Goal: Task Accomplishment & Management: Manage account settings

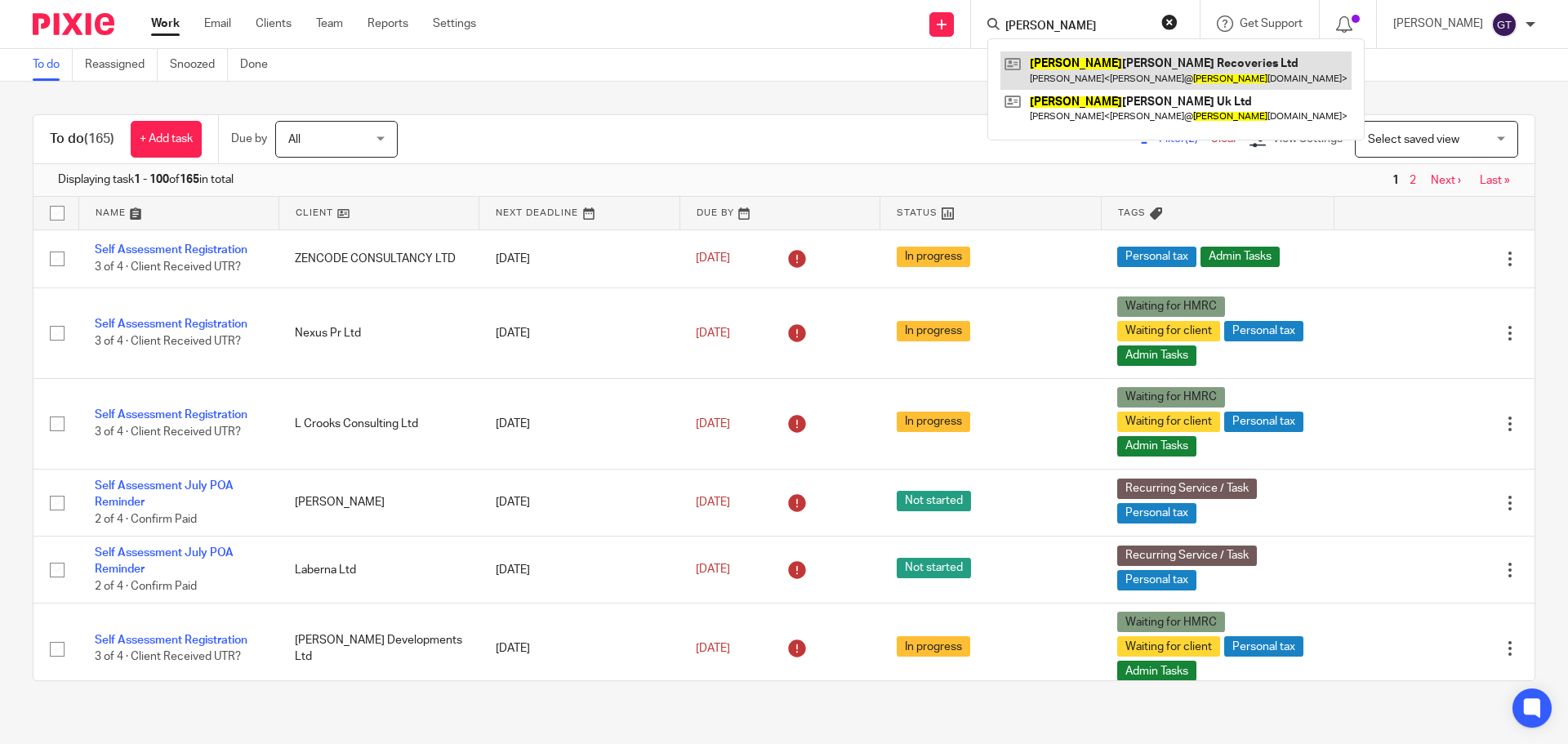
type input "[PERSON_NAME]"
click at [1130, 66] on link at bounding box center [1176, 70] width 351 height 38
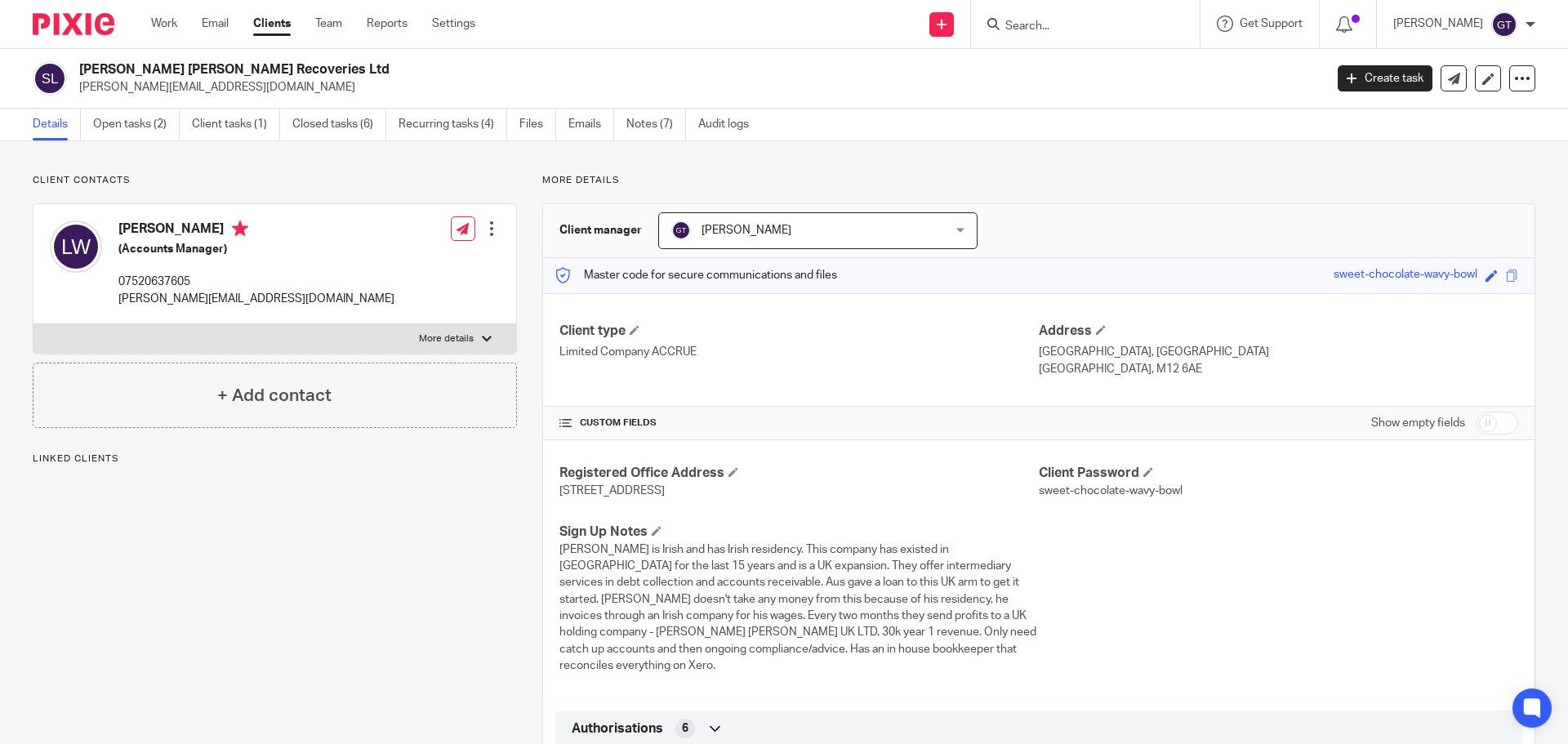
click at [457, 340] on p "More details" at bounding box center [446, 338] width 55 height 13
click at [34, 324] on input "More details" at bounding box center [33, 323] width 1 height 1
checkbox input "true"
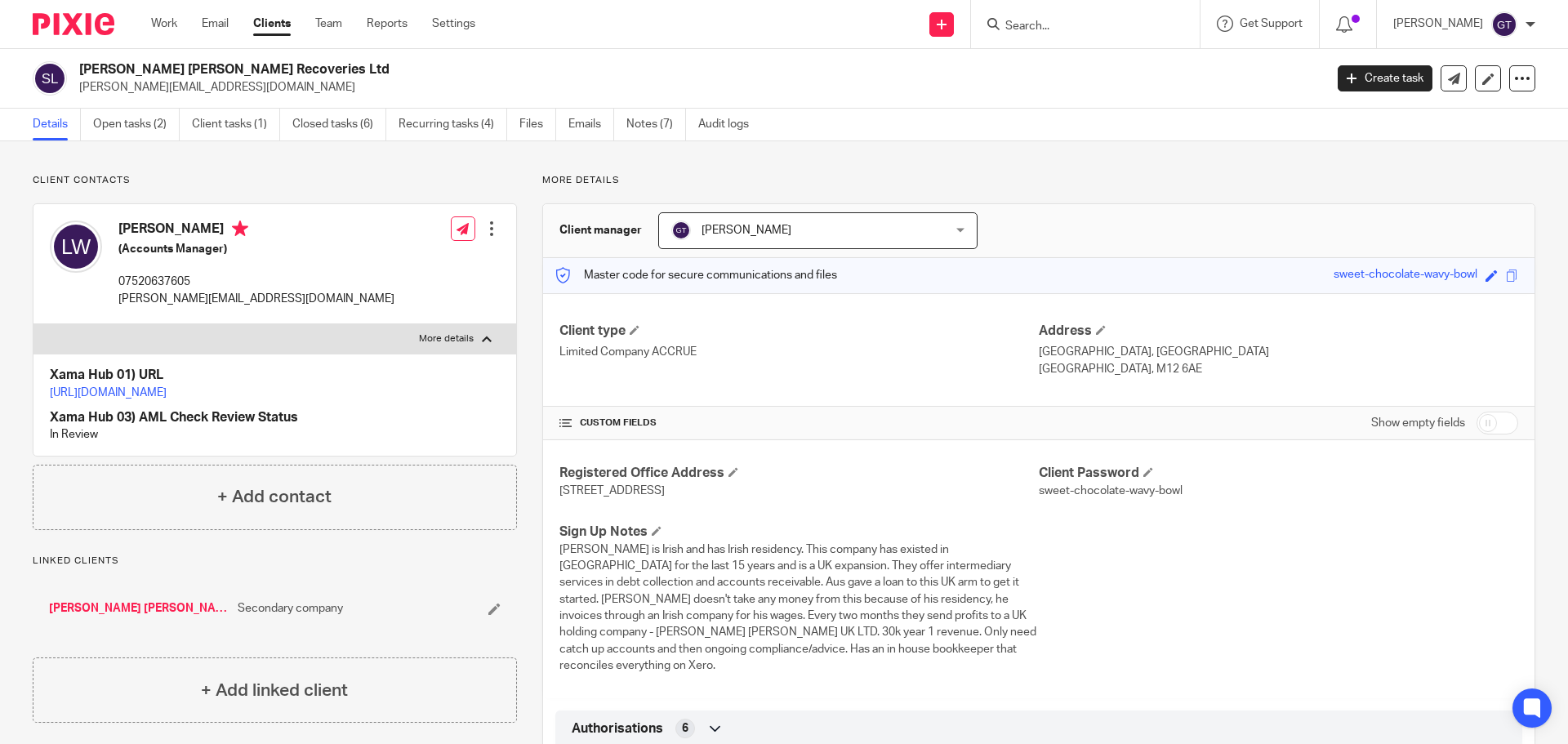
click at [1060, 30] on input "Search" at bounding box center [1077, 27] width 147 height 15
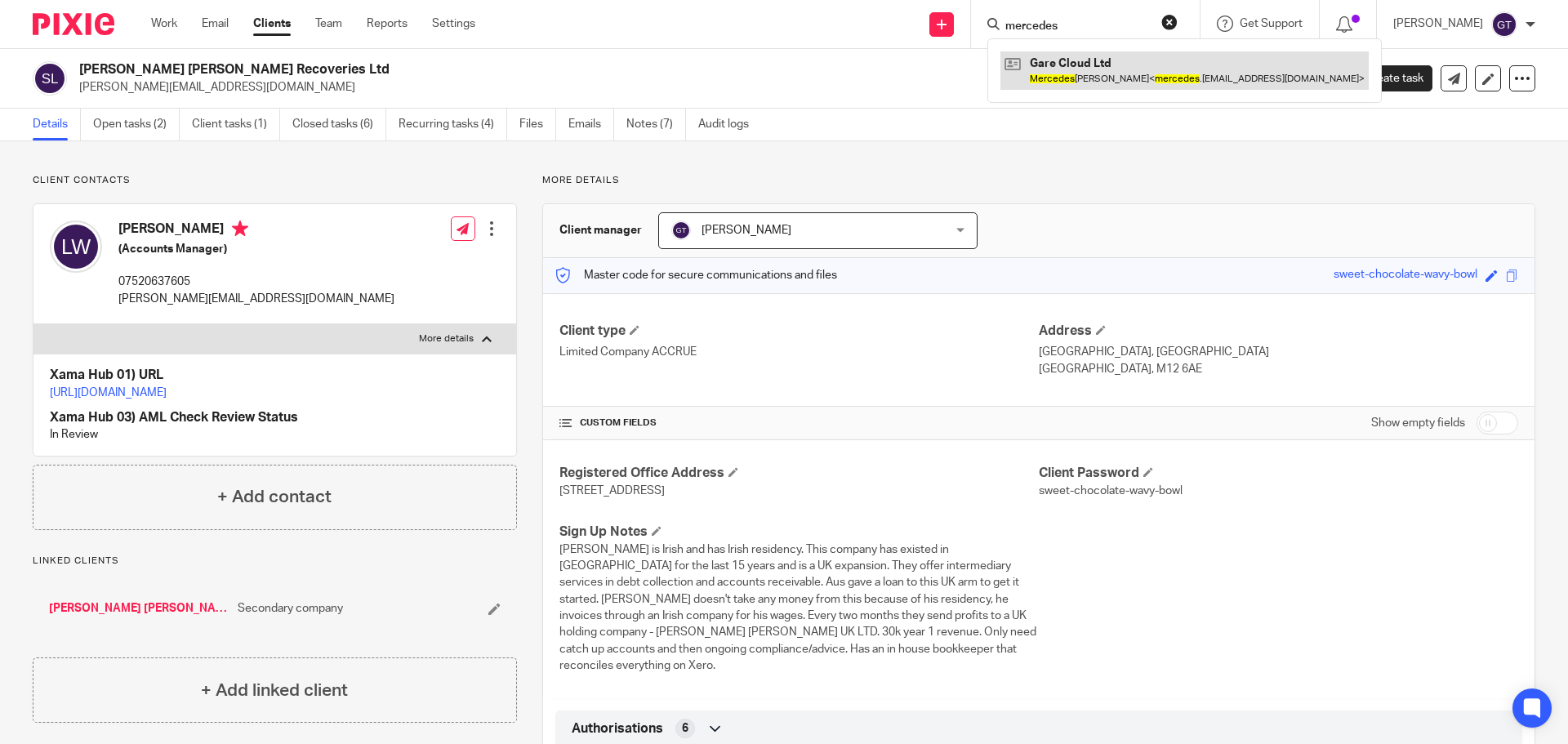
type input "mercedes"
click at [1115, 73] on link at bounding box center [1184, 70] width 368 height 38
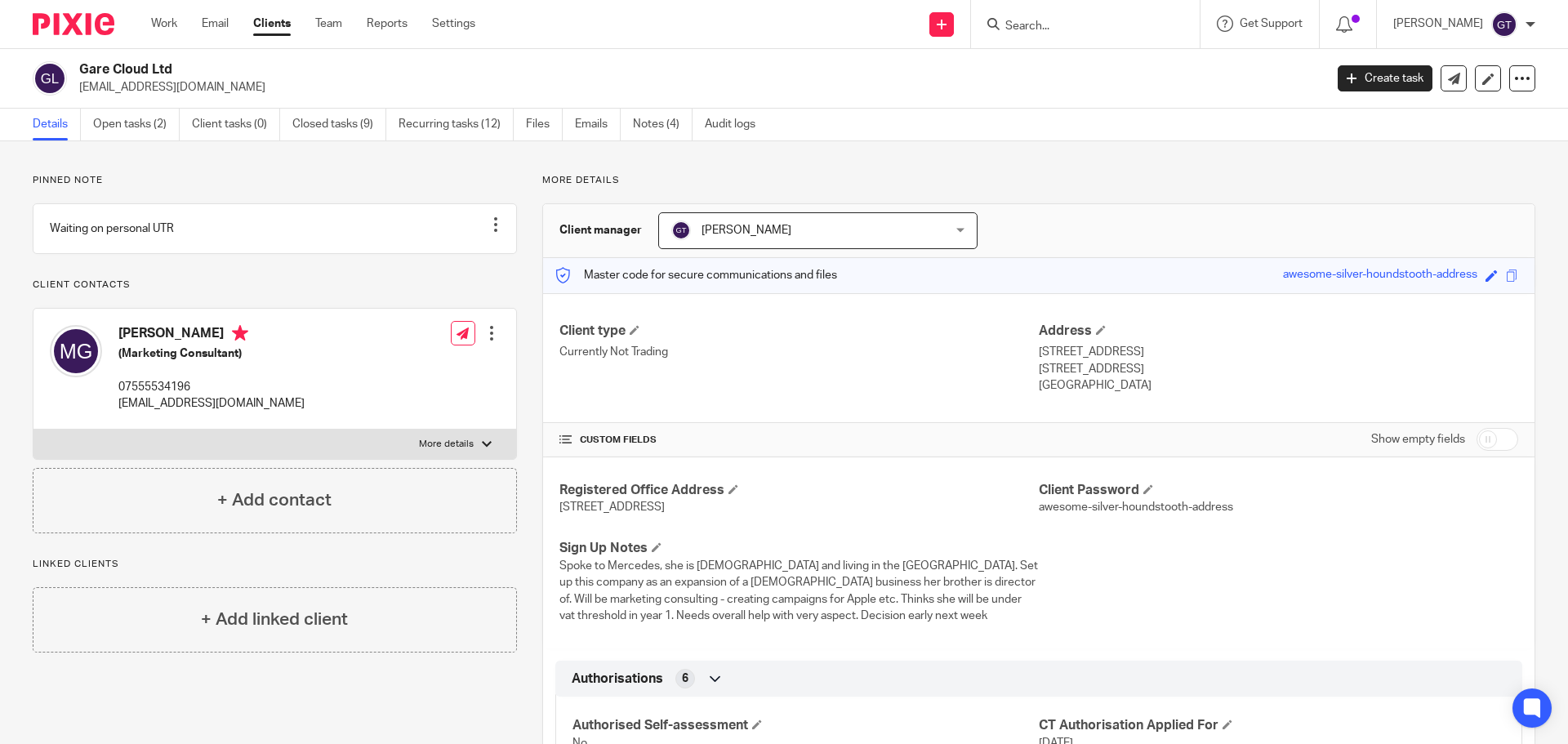
click at [461, 450] on p "More details" at bounding box center [446, 443] width 55 height 13
click at [34, 430] on input "More details" at bounding box center [33, 429] width 1 height 1
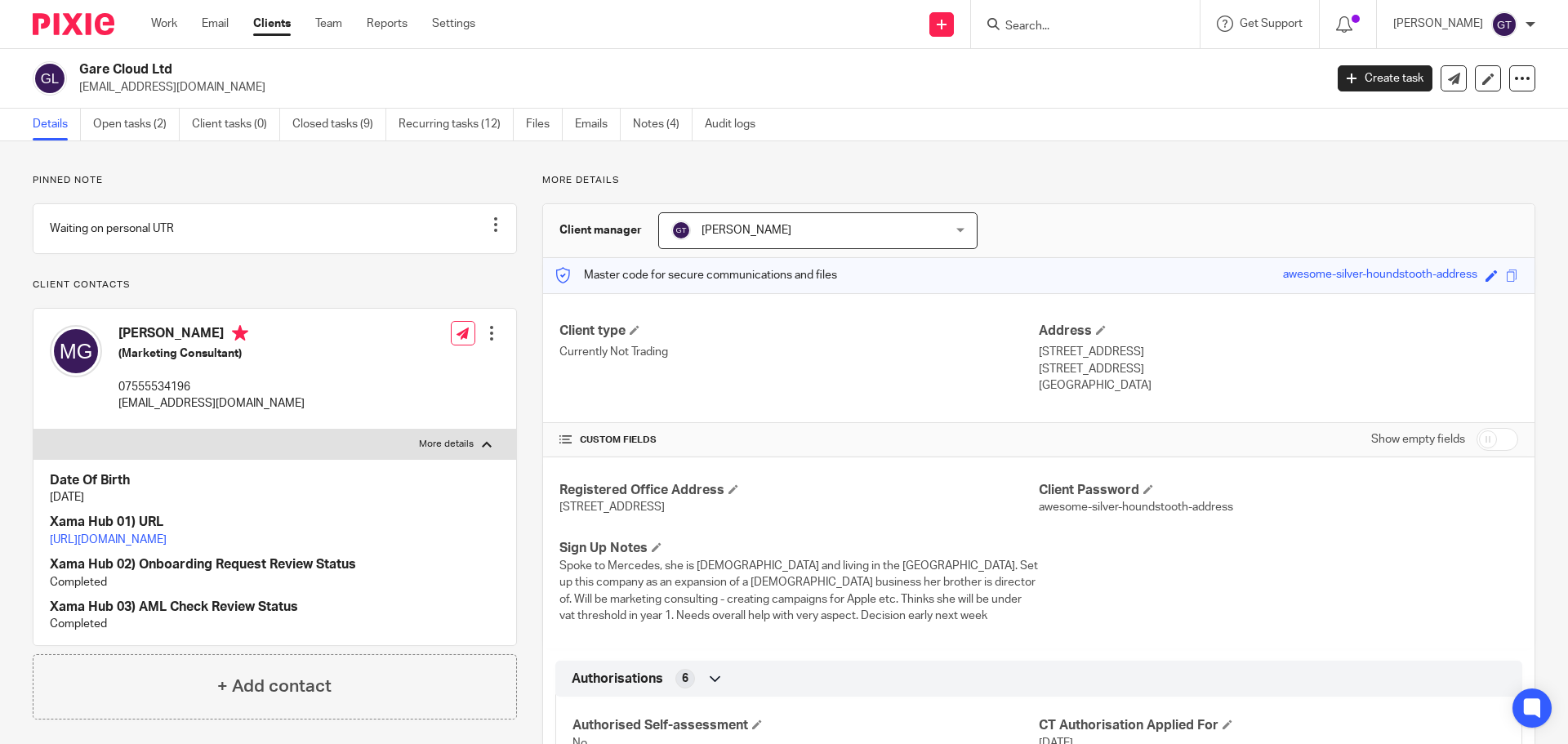
click at [460, 450] on p "More details" at bounding box center [446, 443] width 55 height 13
click at [34, 430] on input "More details" at bounding box center [33, 429] width 1 height 1
checkbox input "false"
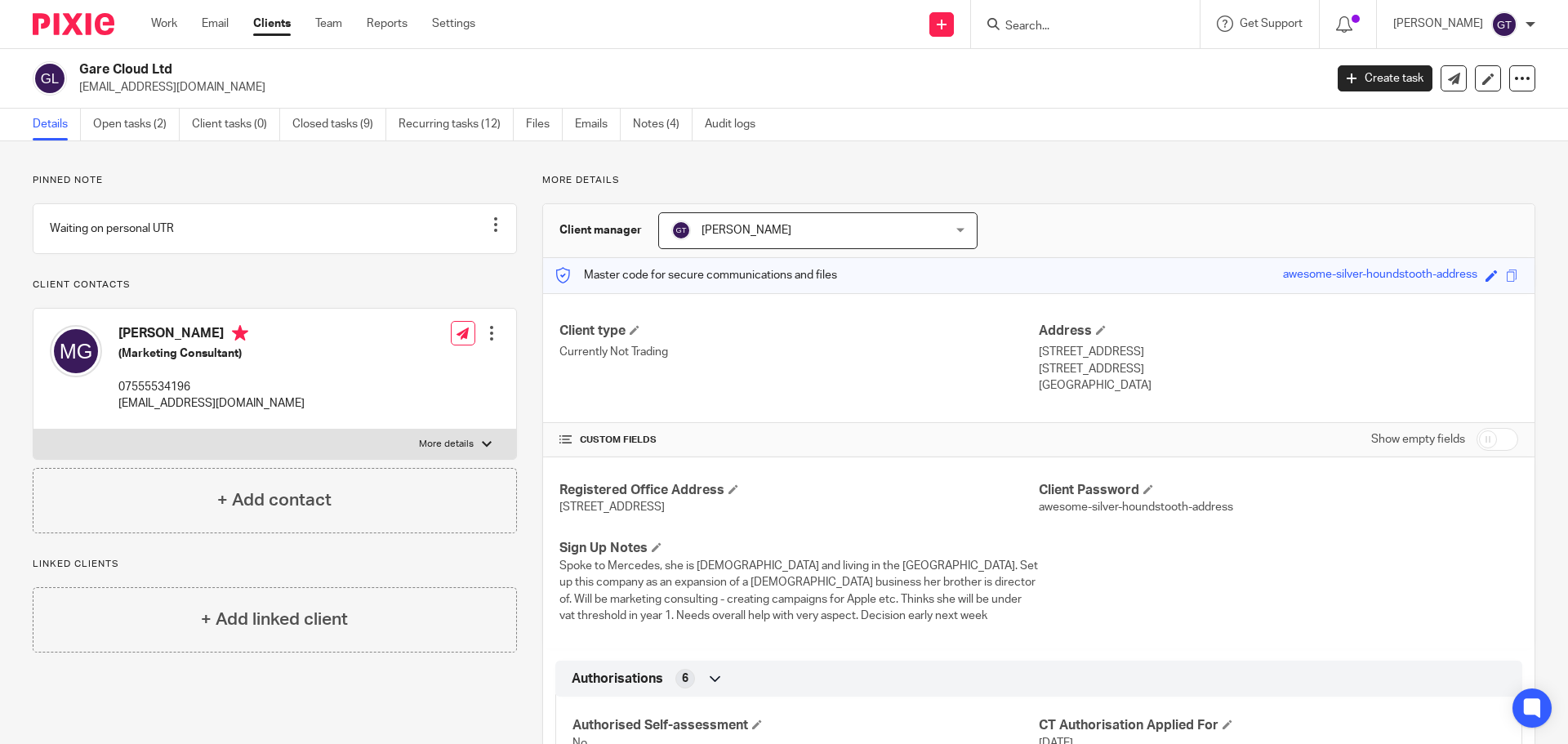
click at [488, 341] on div at bounding box center [491, 332] width 16 height 16
click at [414, 387] on link "Edit contact" at bounding box center [414, 387] width 156 height 24
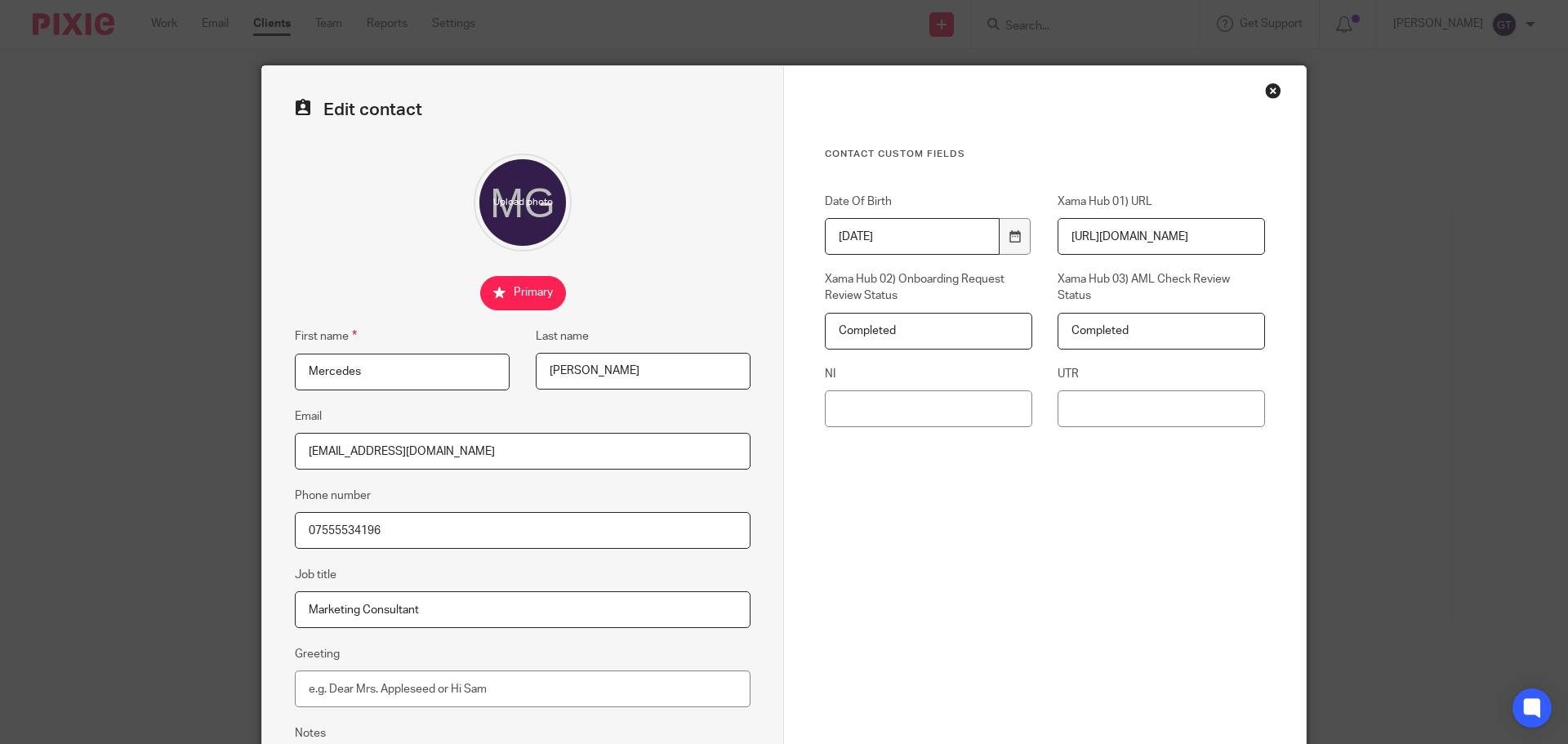
drag, startPoint x: 532, startPoint y: 454, endPoint x: 173, endPoint y: 450, distance: 359.0
click at [173, 450] on div "Edit contact First name Mercedes Last name Garcia Email mercedes.gare@continuit…" at bounding box center [784, 372] width 1568 height 744
paste input "he.garest@gmail.com"
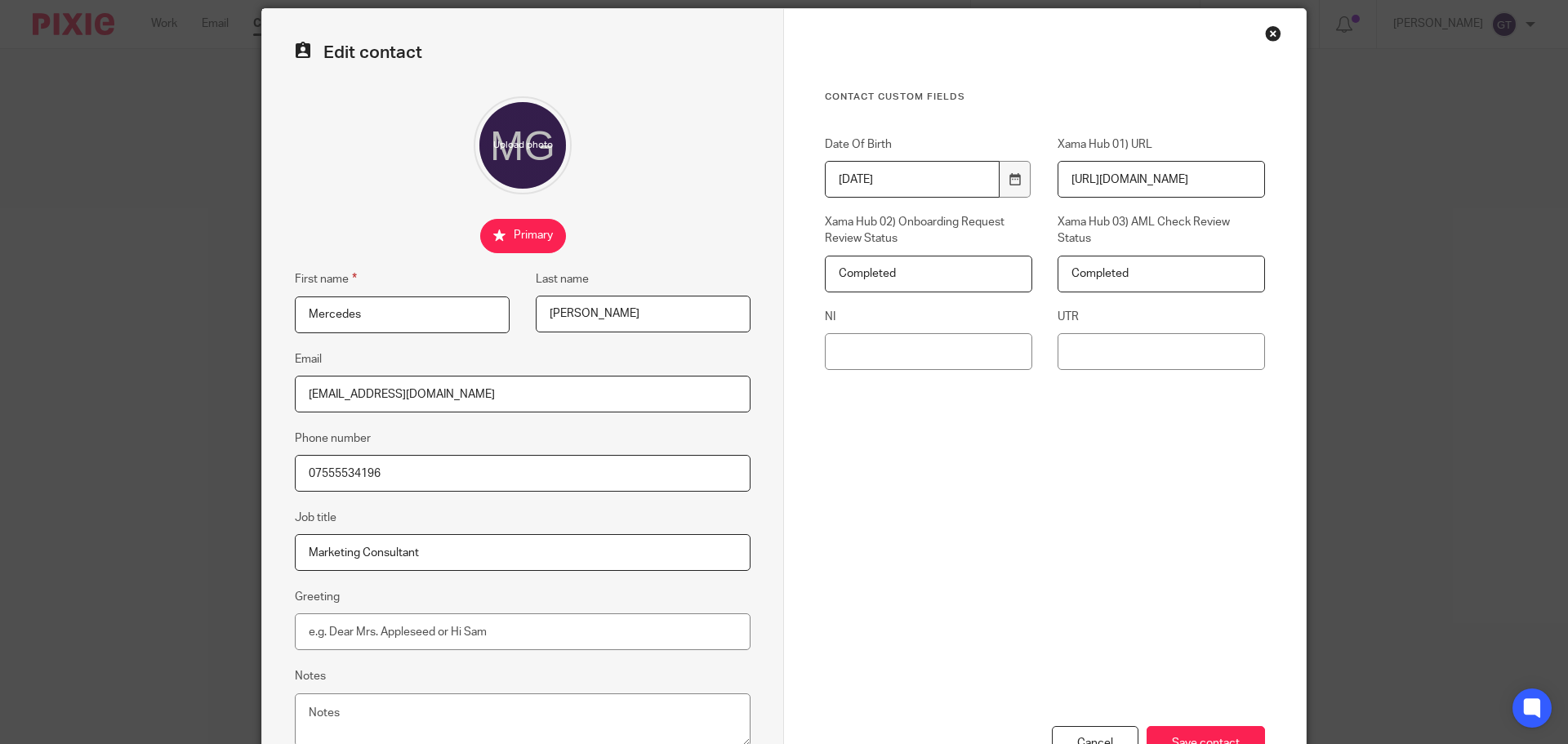
scroll to position [182, 0]
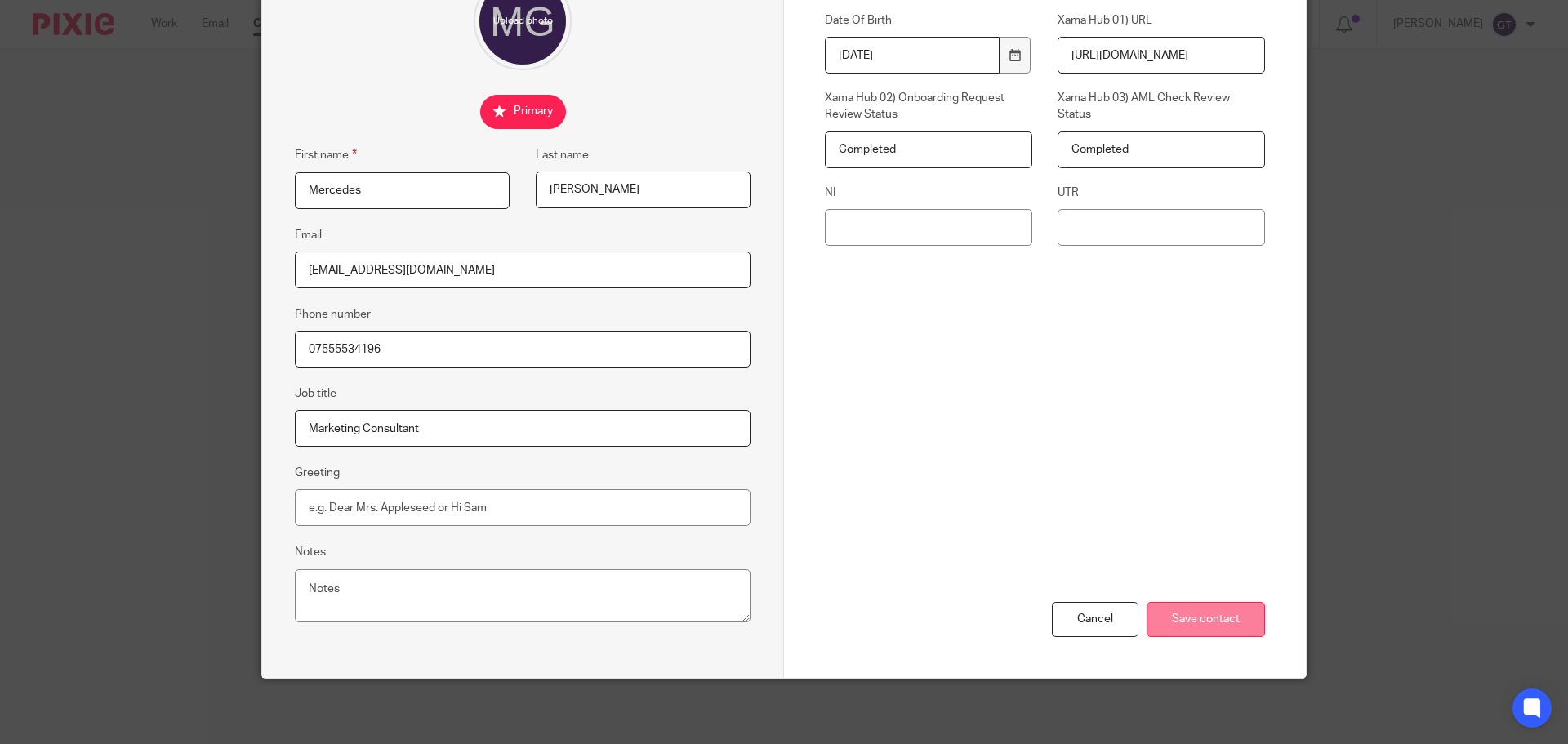
type input "merche.garest@gmail.com"
click at [1210, 608] on input "Save contact" at bounding box center [1205, 618] width 118 height 35
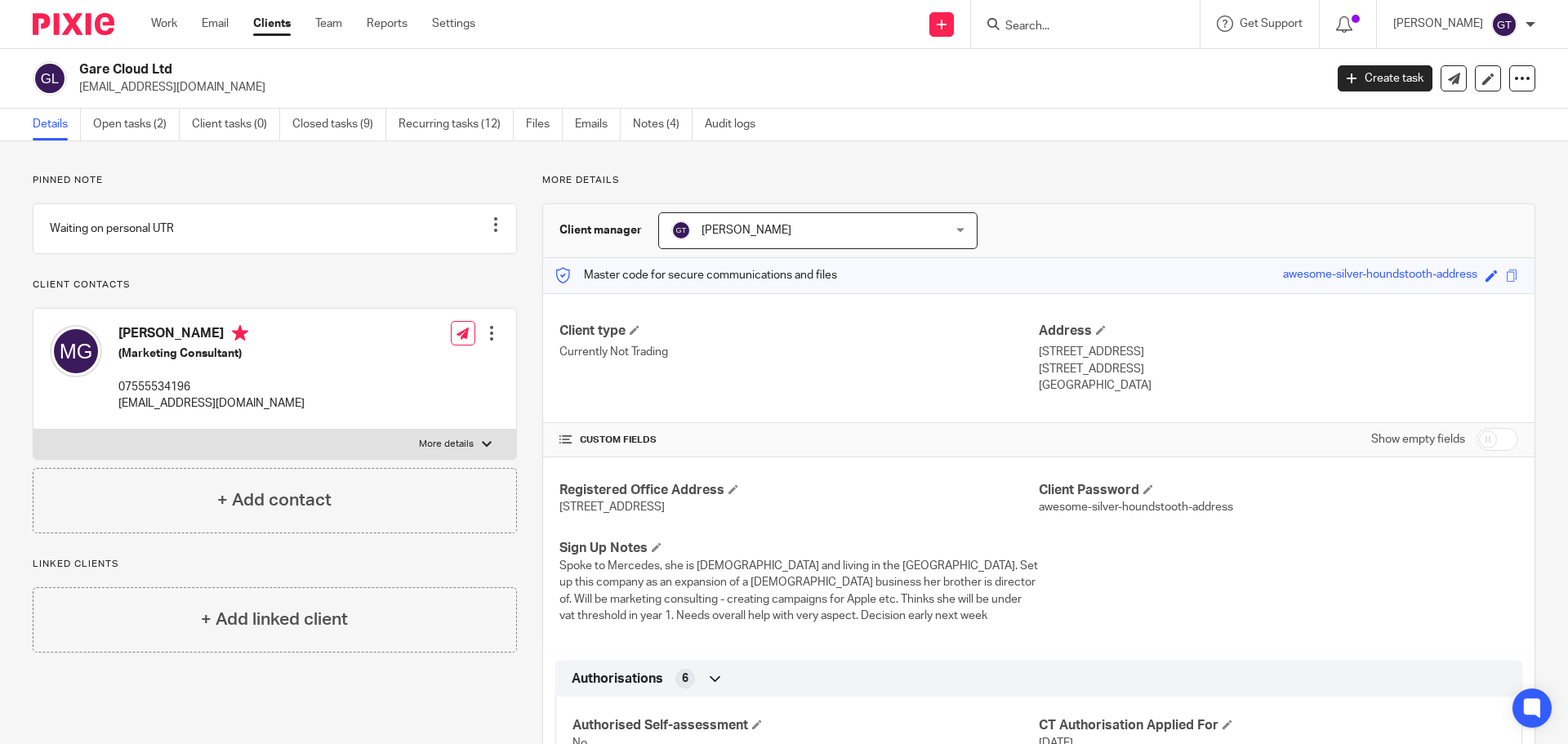
click at [1035, 32] on input "Search" at bounding box center [1077, 27] width 147 height 15
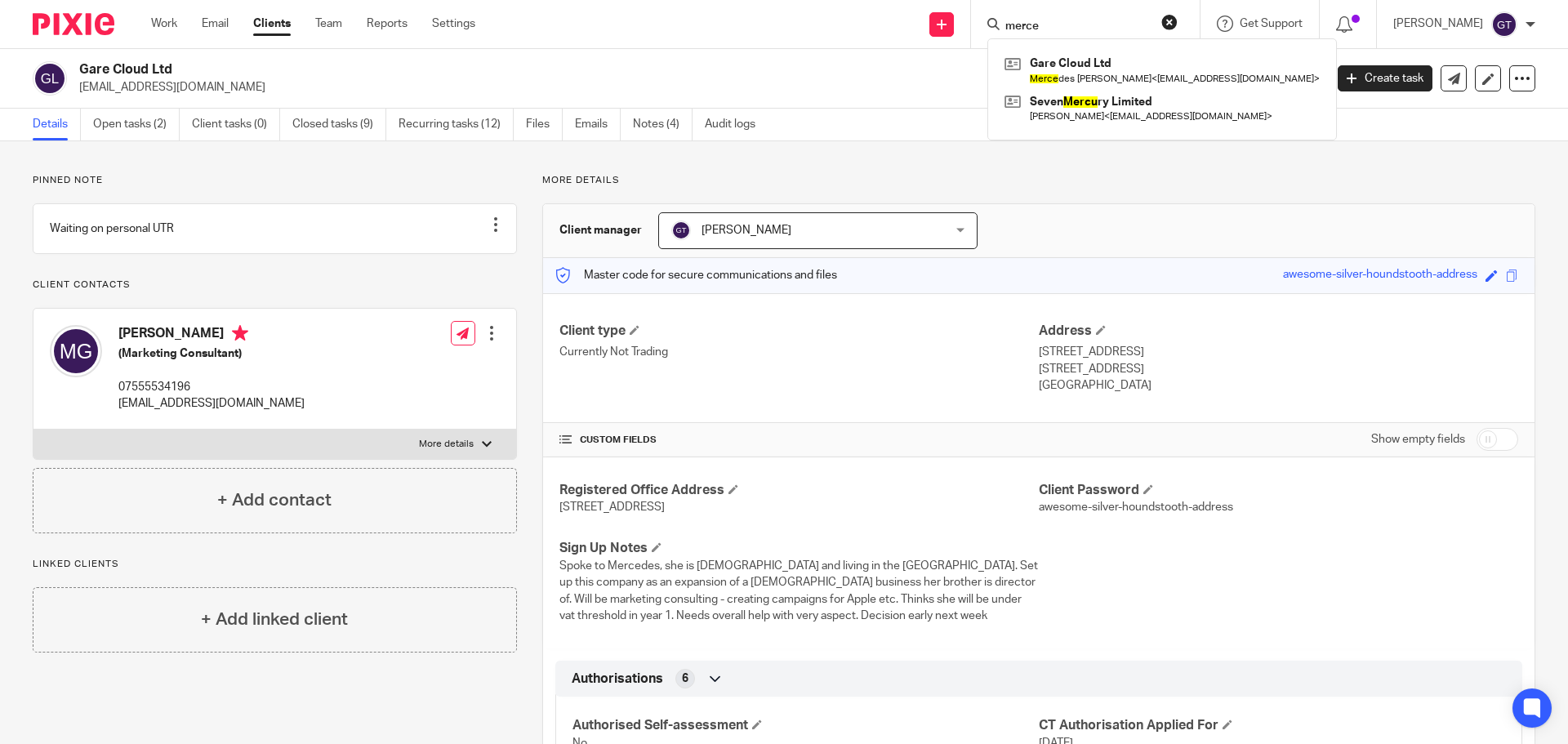
type input "merce"
drag, startPoint x: 1088, startPoint y: 21, endPoint x: 968, endPoint y: 17, distance: 120.1
click at [968, 17] on div "Send new email Create task Add client Request signature merce Gare Cloud Ltd Me…" at bounding box center [1034, 24] width 1068 height 49
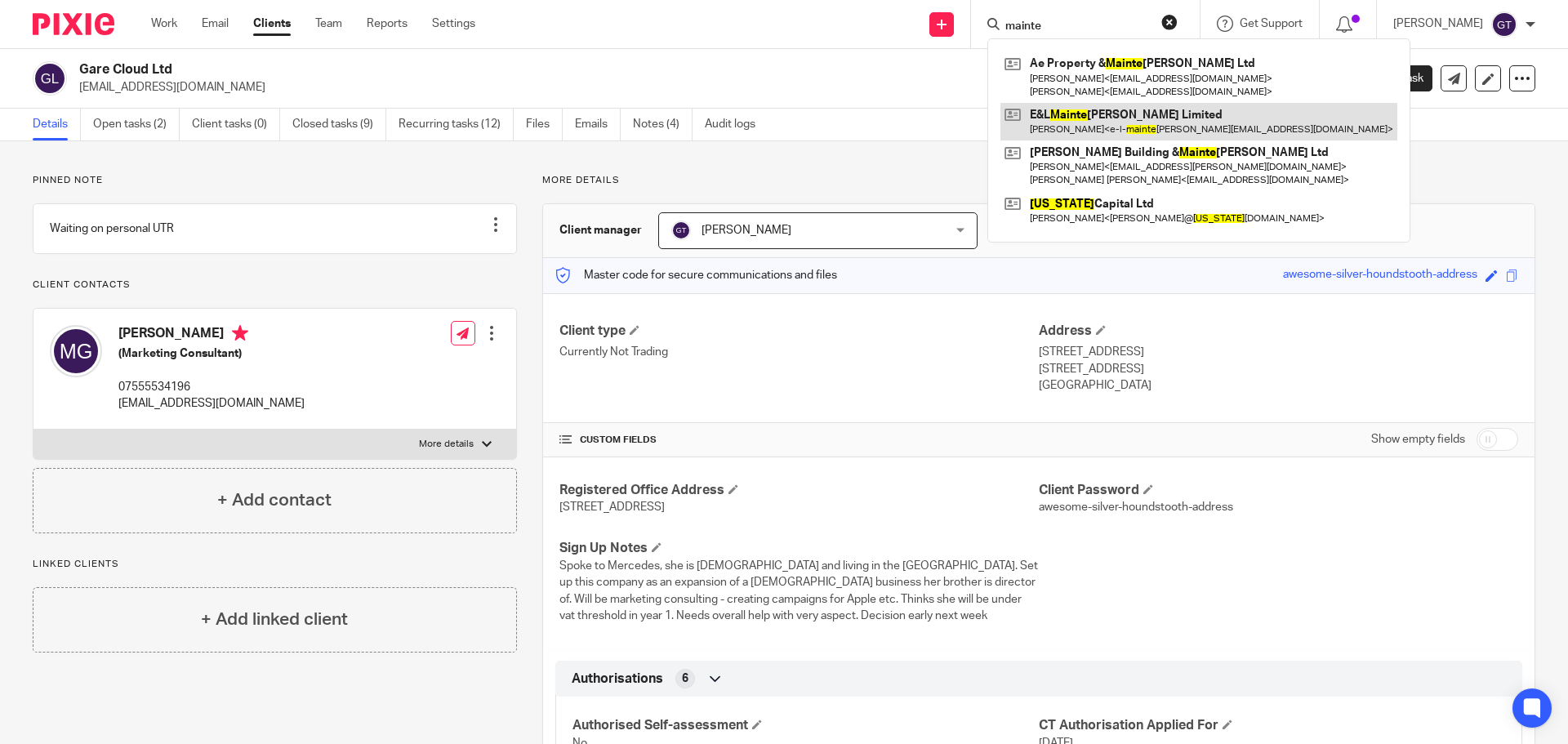
type input "mainte"
click at [1104, 113] on link at bounding box center [1199, 122] width 397 height 38
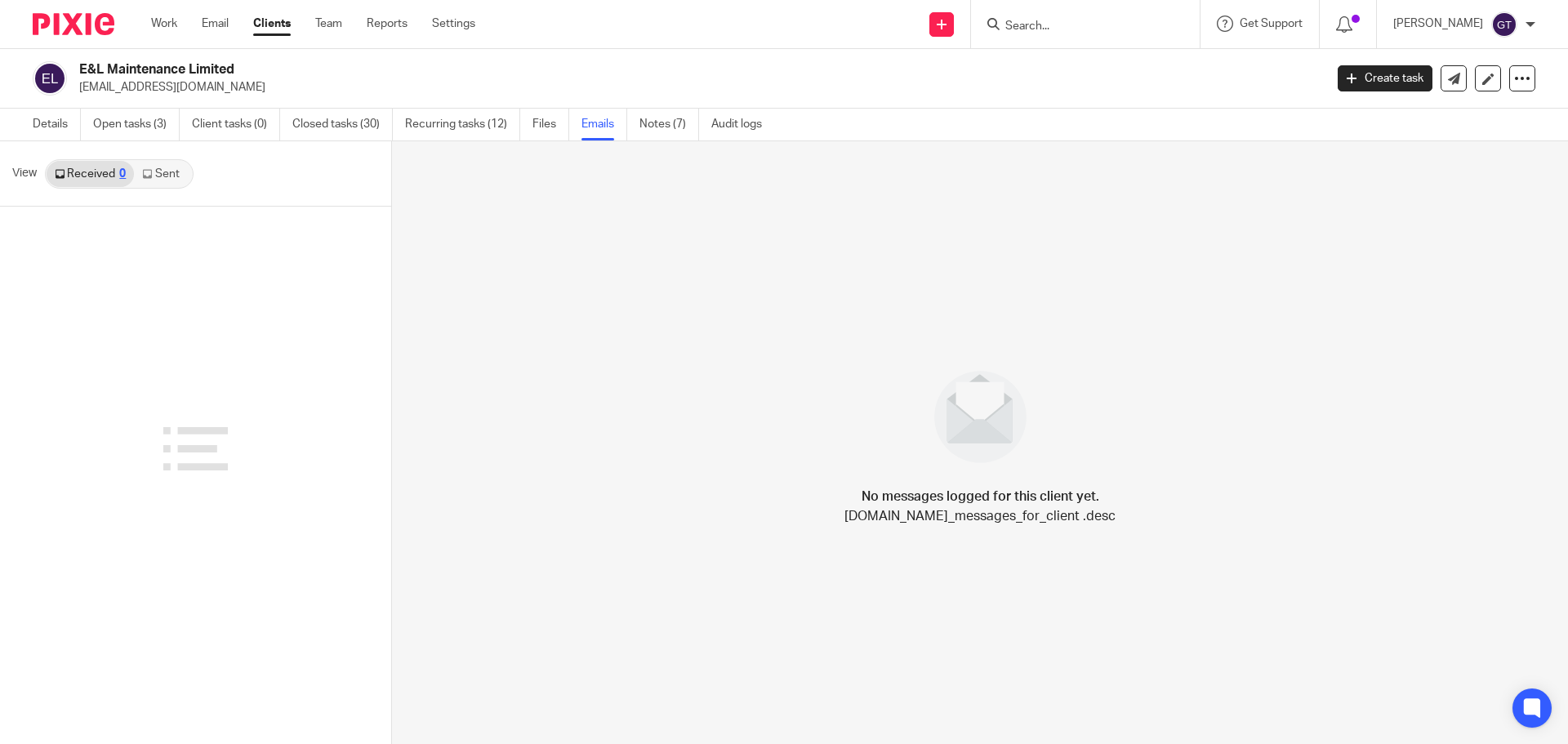
click at [163, 178] on link "Sent" at bounding box center [163, 174] width 58 height 26
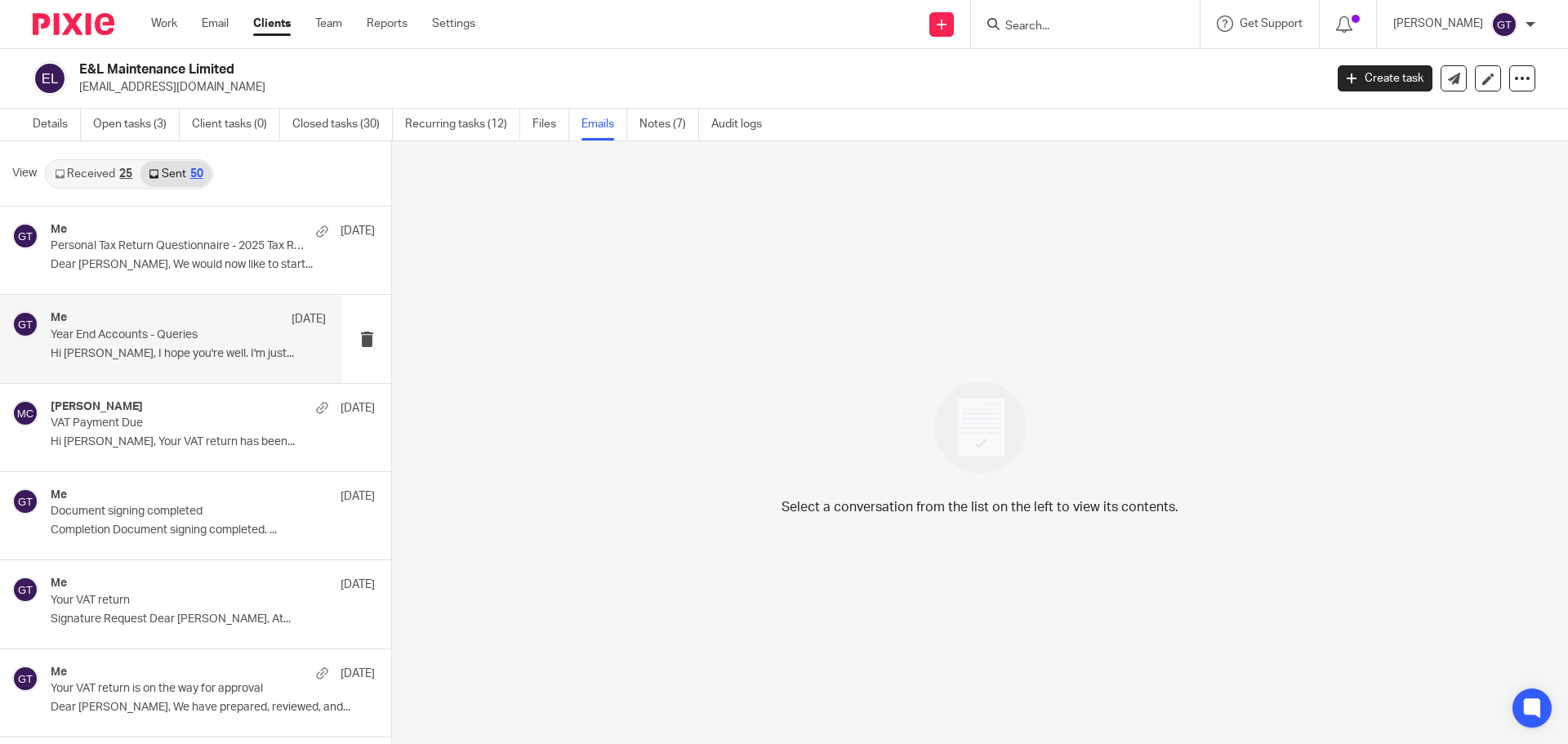
click at [171, 338] on p "Year End Accounts - Queries" at bounding box center [161, 335] width 220 height 14
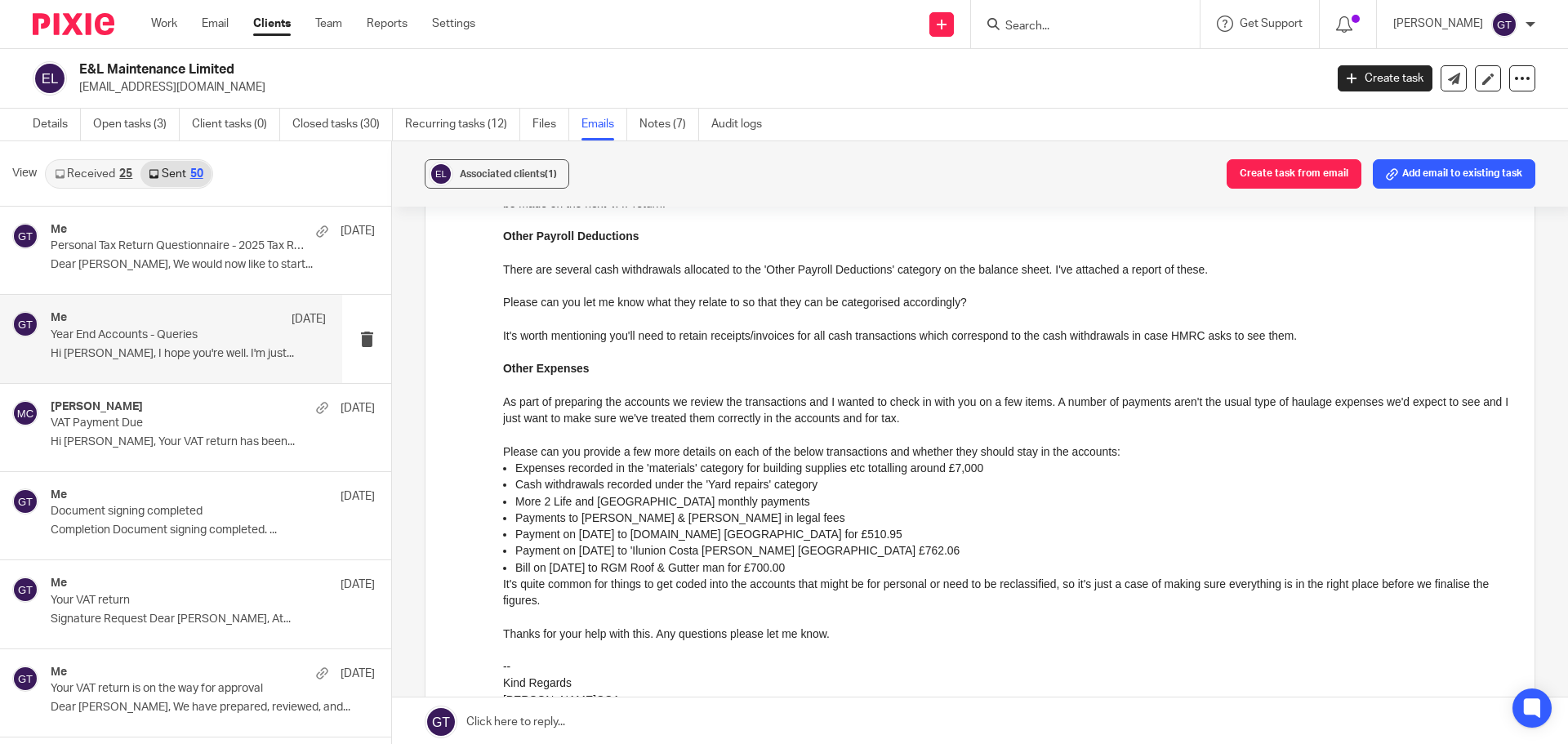
scroll to position [408, 0]
